Goal: Information Seeking & Learning: Learn about a topic

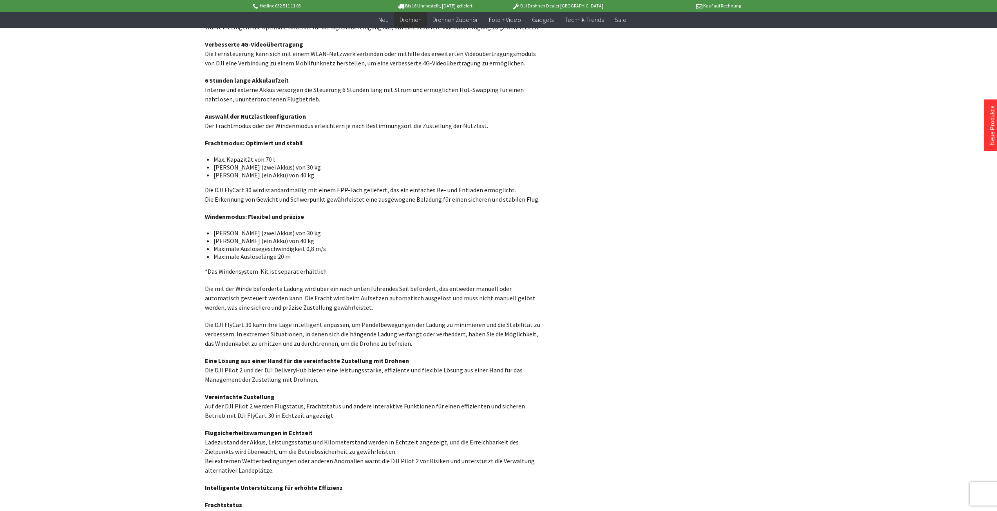
scroll to position [1840, 0]
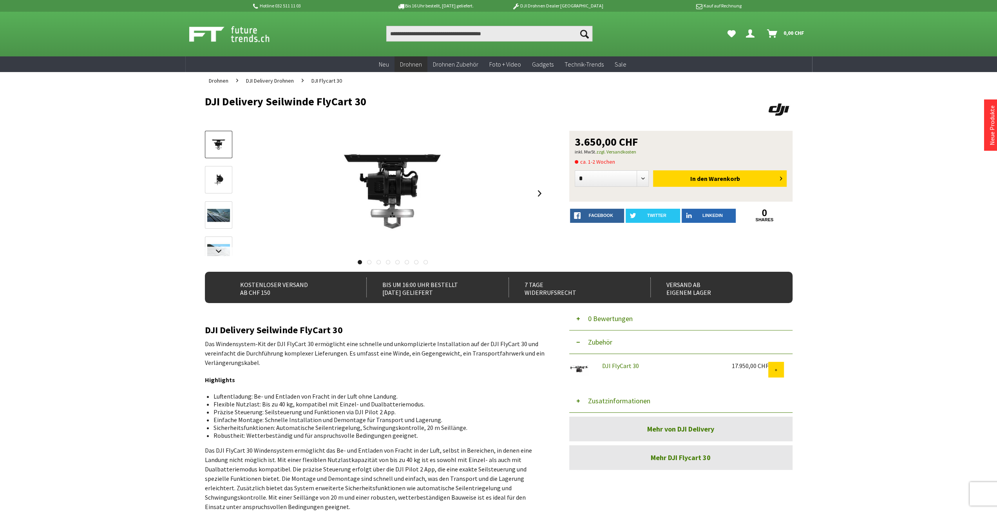
click at [220, 217] on img at bounding box center [218, 215] width 23 height 17
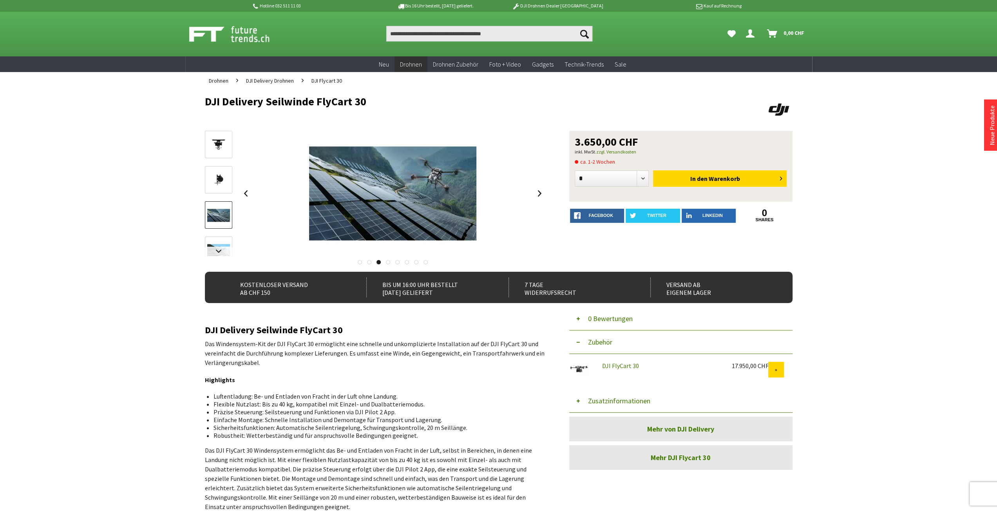
click at [223, 180] on img at bounding box center [218, 180] width 23 height 17
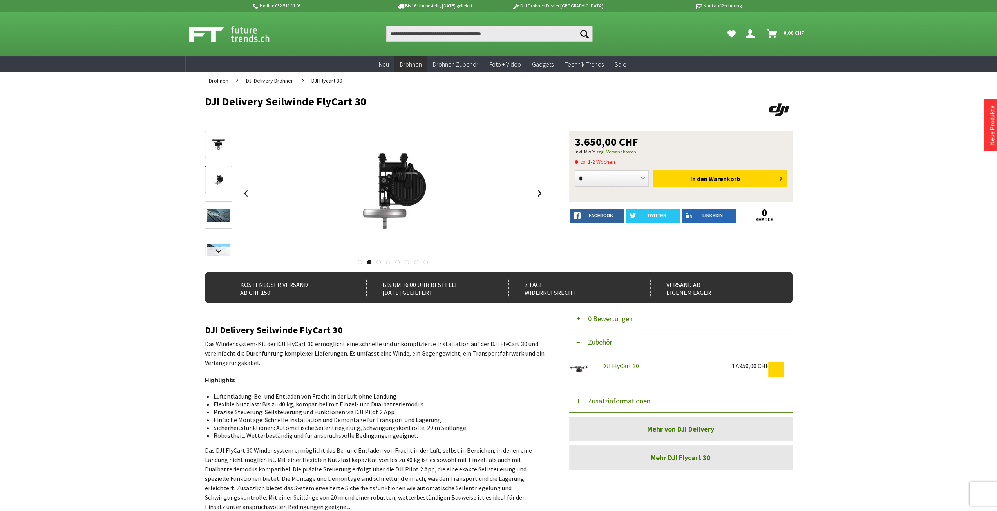
click at [218, 249] on link at bounding box center [218, 251] width 27 height 9
click at [216, 215] on img at bounding box center [218, 223] width 23 height 17
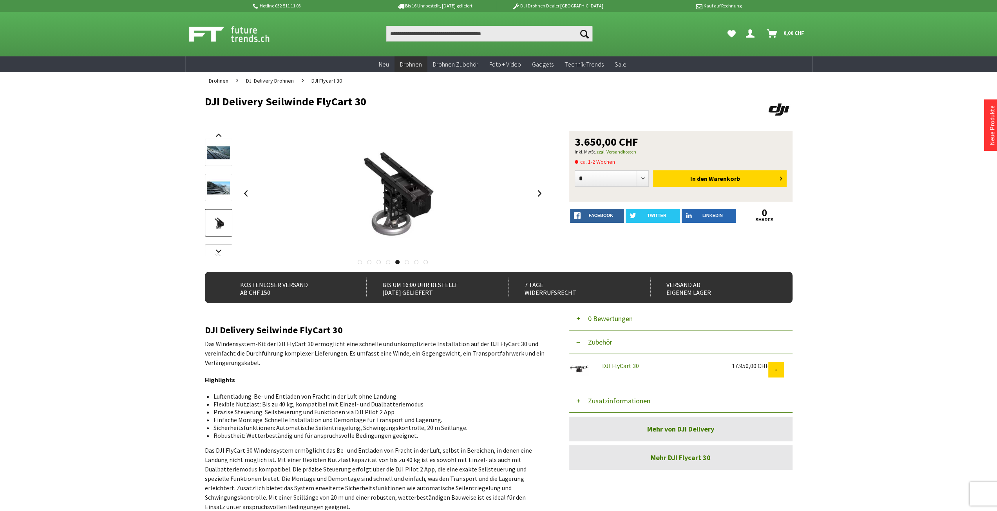
click at [218, 197] on link at bounding box center [218, 187] width 27 height 27
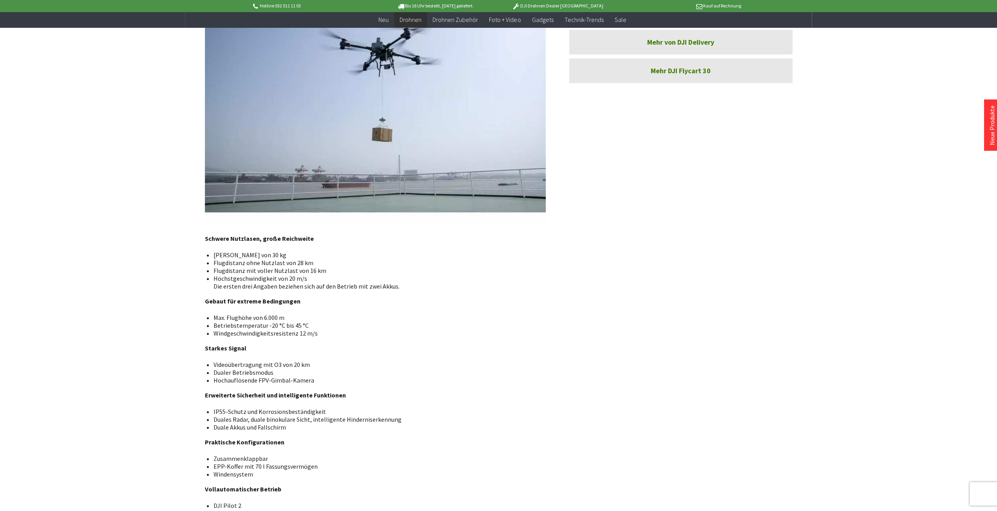
scroll to position [431, 0]
drag, startPoint x: 226, startPoint y: 257, endPoint x: 324, endPoint y: 286, distance: 102.4
click at [324, 286] on ul "[PERSON_NAME] von 30 kg Flugdistanz ohne Nutzlast von 28 km Flugdistanz mit vol…" at bounding box center [375, 269] width 328 height 39
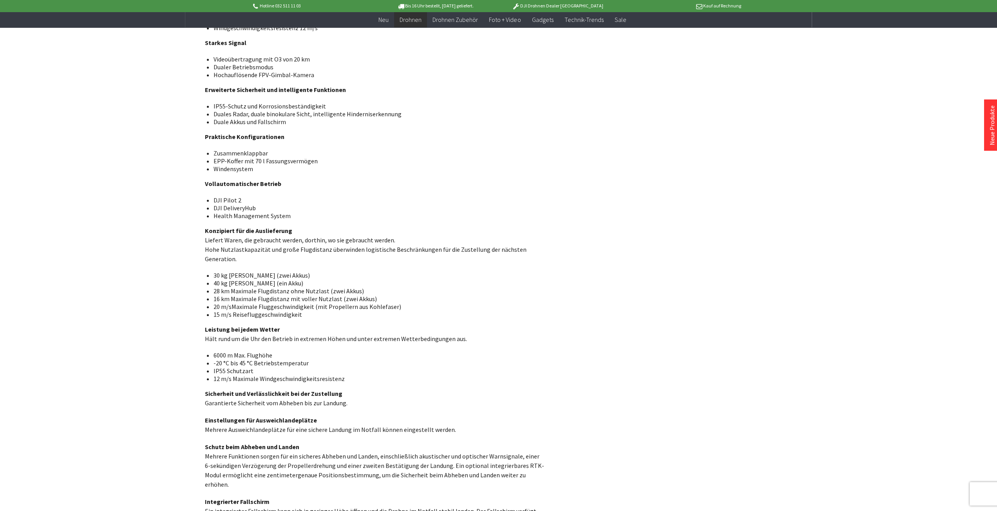
scroll to position [744, 0]
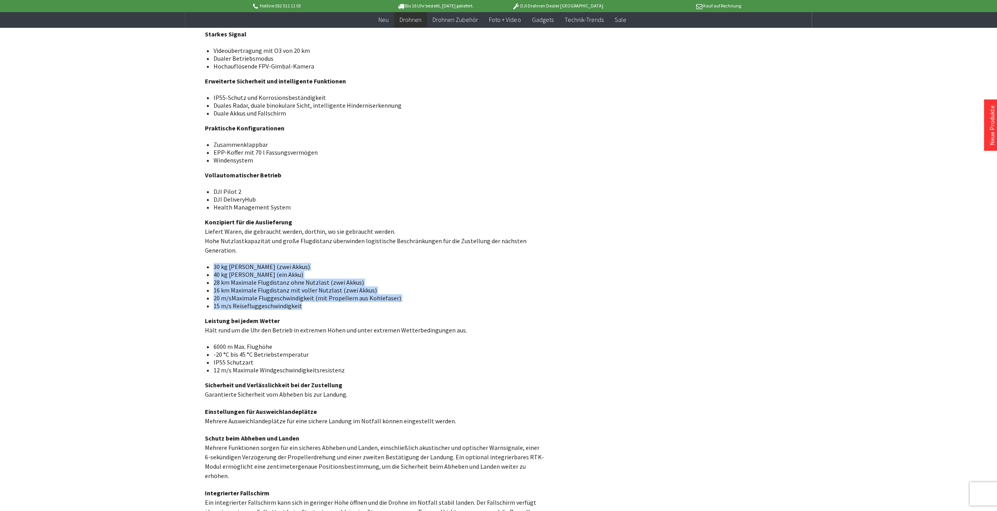
drag, startPoint x: 211, startPoint y: 271, endPoint x: 331, endPoint y: 310, distance: 125.6
click at [331, 310] on ul "30 kg Maximale Nutzlast (zwei Akkus) 40 kg Maximale Nutzlast (ein Akku) 28 km M…" at bounding box center [375, 286] width 328 height 47
click at [327, 310] on li "15 m/s Reisefluggeschwindigkeit" at bounding box center [376, 306] width 326 height 8
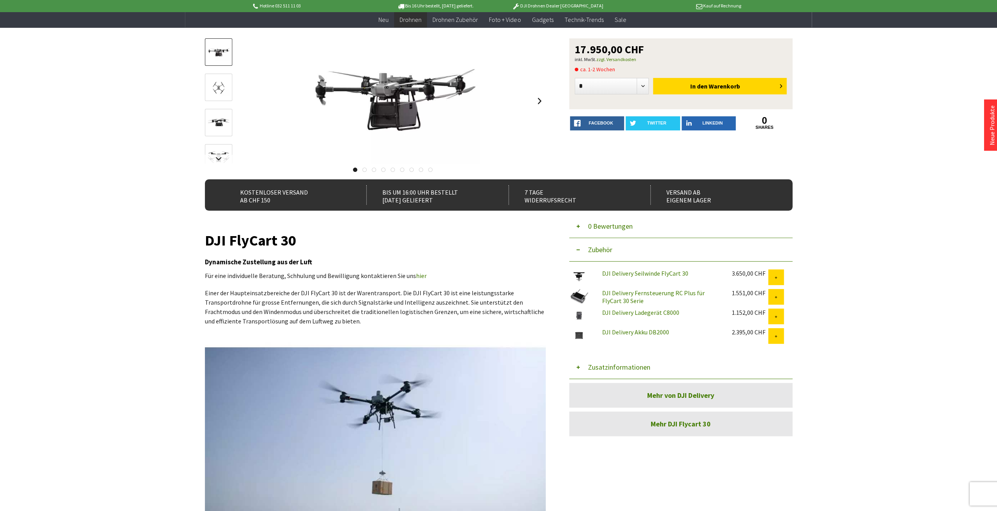
scroll to position [0, 0]
